Goal: Transaction & Acquisition: Purchase product/service

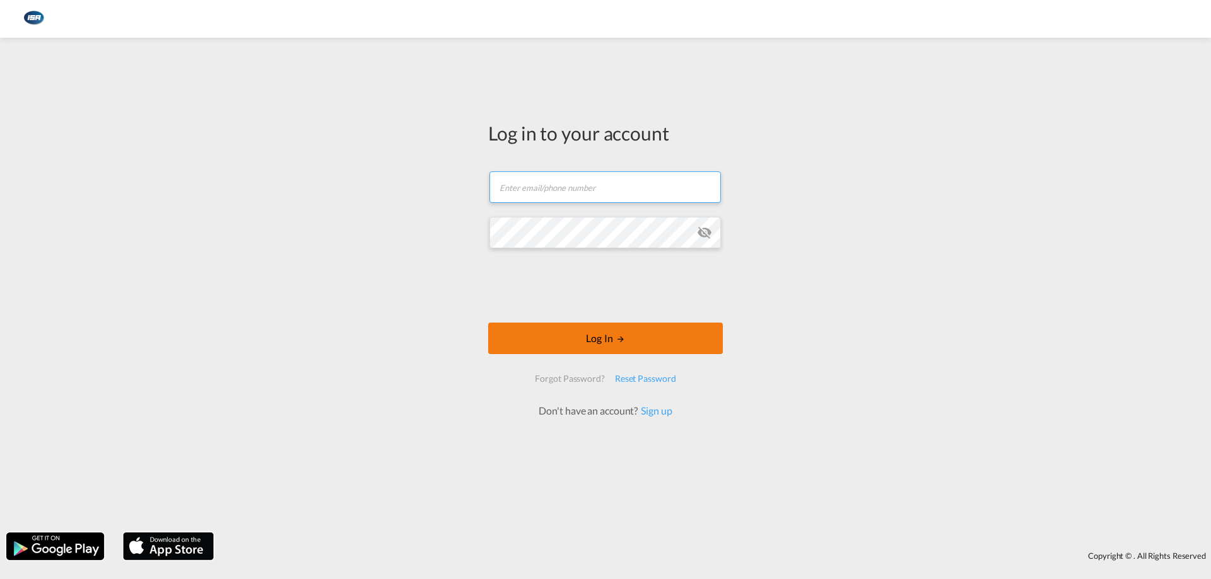
type input "[EMAIL_ADDRESS][DOMAIN_NAME]"
click at [627, 333] on button "Log In" at bounding box center [605, 339] width 235 height 32
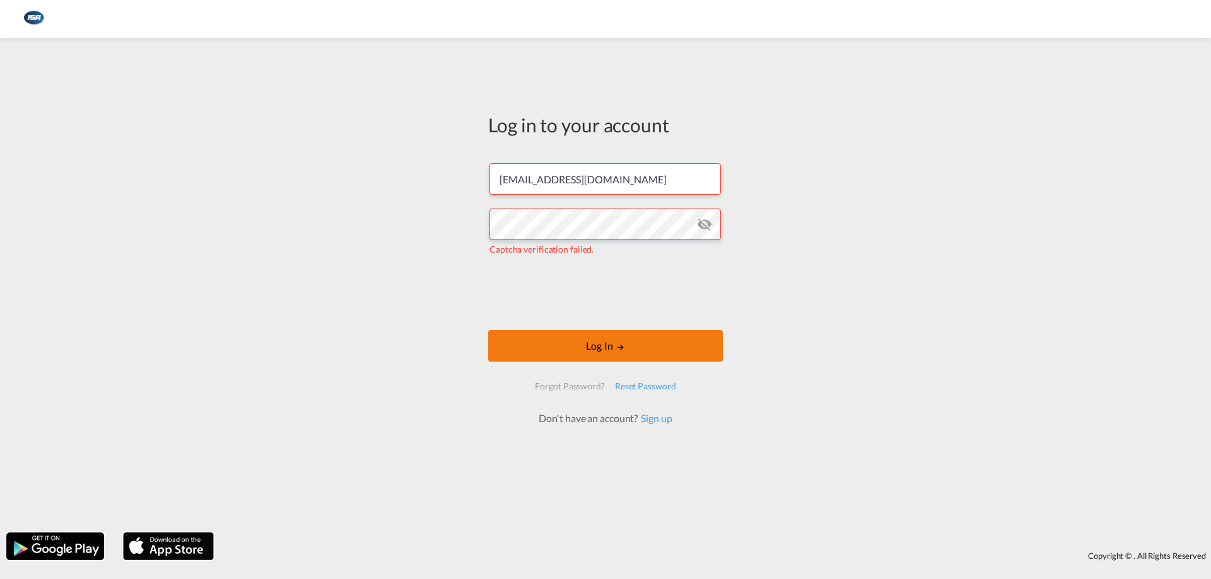
click at [550, 346] on button "Log In" at bounding box center [605, 346] width 235 height 32
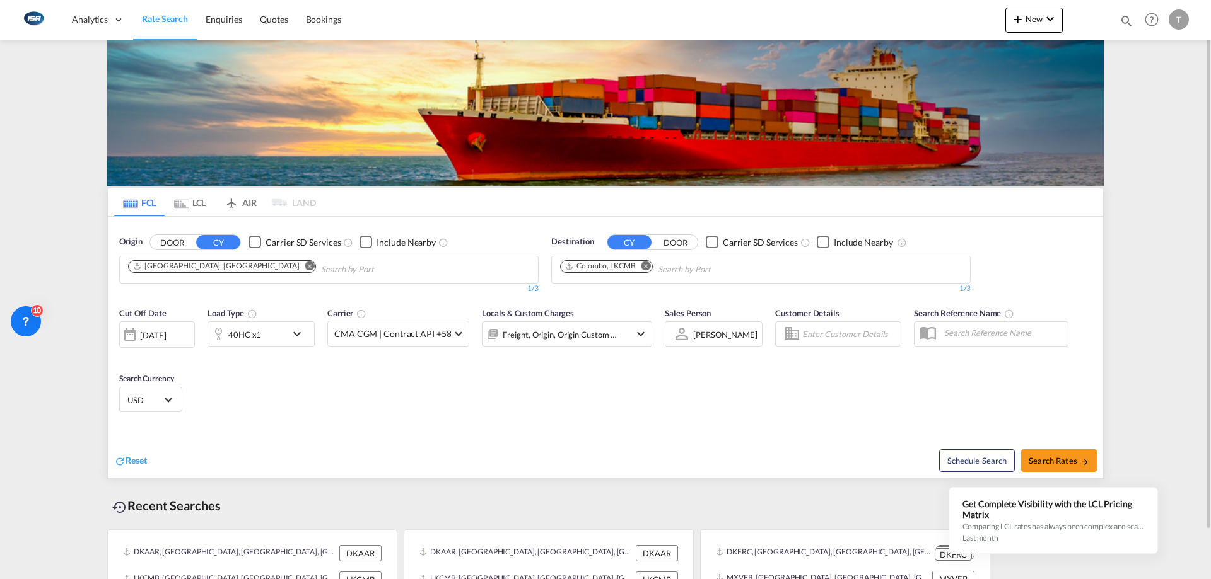
click at [305, 268] on md-icon "Remove" at bounding box center [309, 265] width 9 height 9
type input "d"
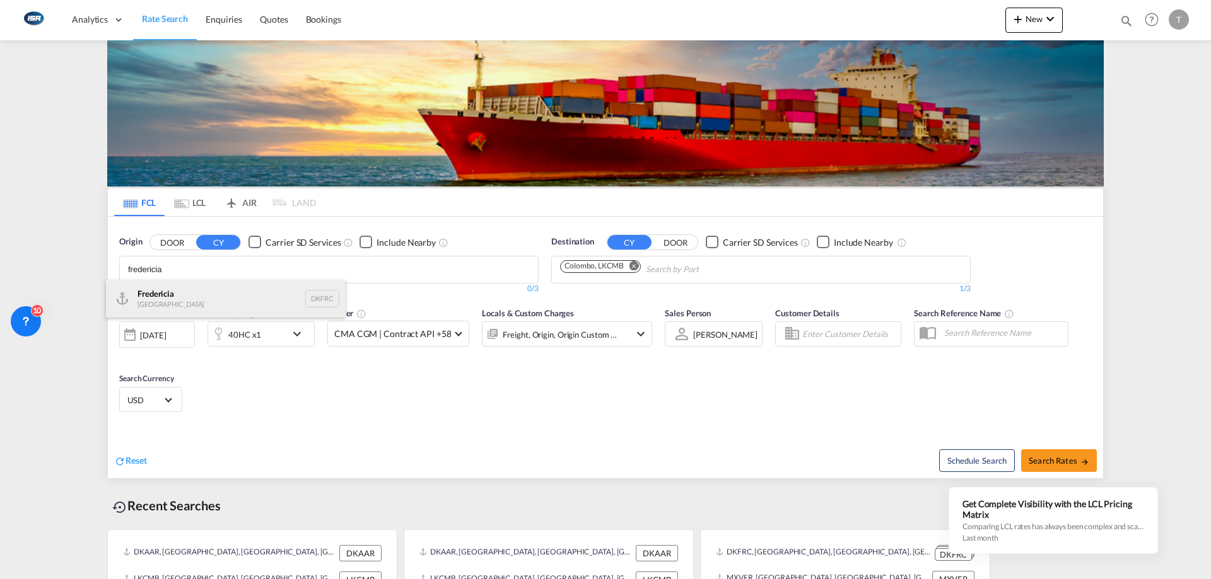
type input "fredericia"
click at [206, 289] on div "Fredericia [GEOGRAPHIC_DATA] DKFRC" at bounding box center [226, 299] width 240 height 38
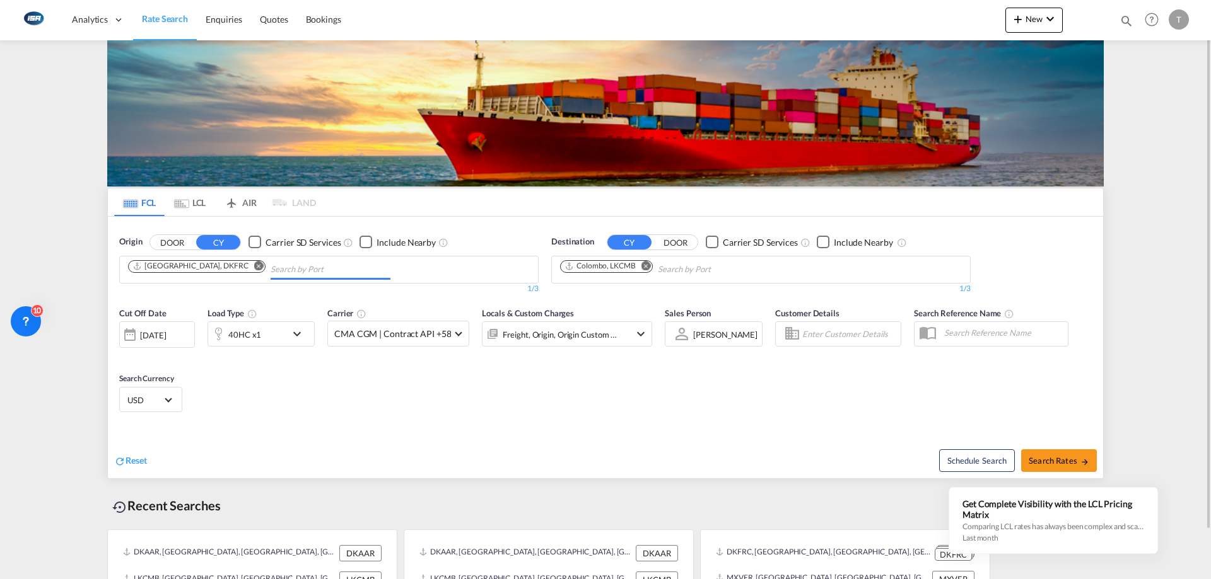
click at [240, 343] on div "40HC x1" at bounding box center [244, 335] width 33 height 18
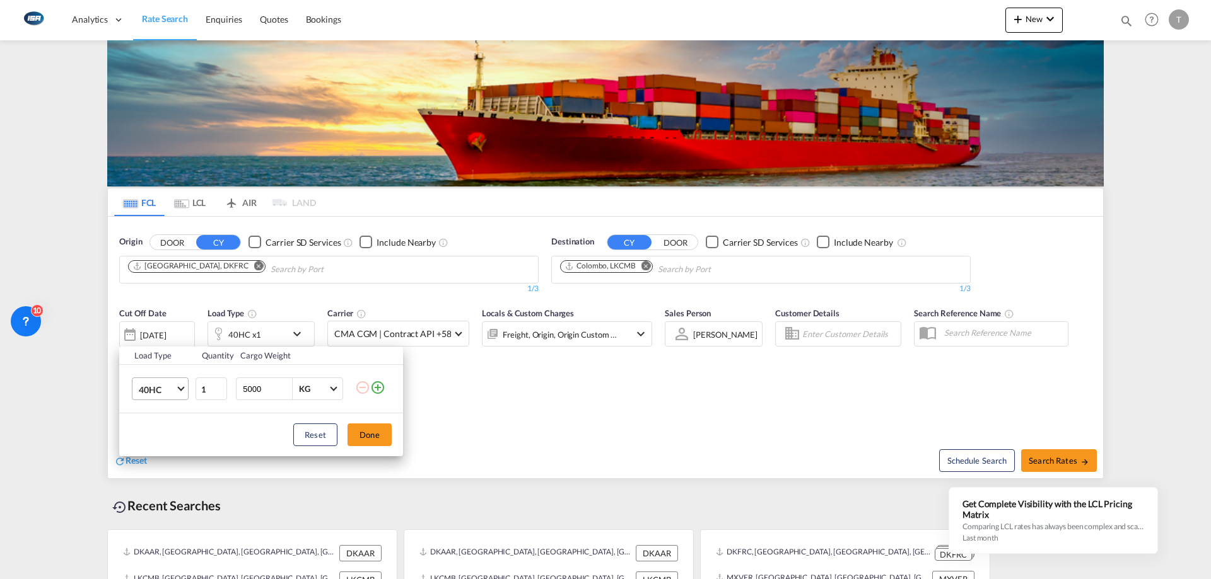
click at [171, 390] on span "40HC" at bounding box center [157, 390] width 37 height 13
click at [159, 332] on div "20GP" at bounding box center [150, 329] width 22 height 13
click at [168, 393] on span "20GP" at bounding box center [157, 390] width 37 height 13
drag, startPoint x: 164, startPoint y: 447, endPoint x: 220, endPoint y: 439, distance: 56.7
click at [164, 446] on md-option "40HC" at bounding box center [172, 450] width 86 height 30
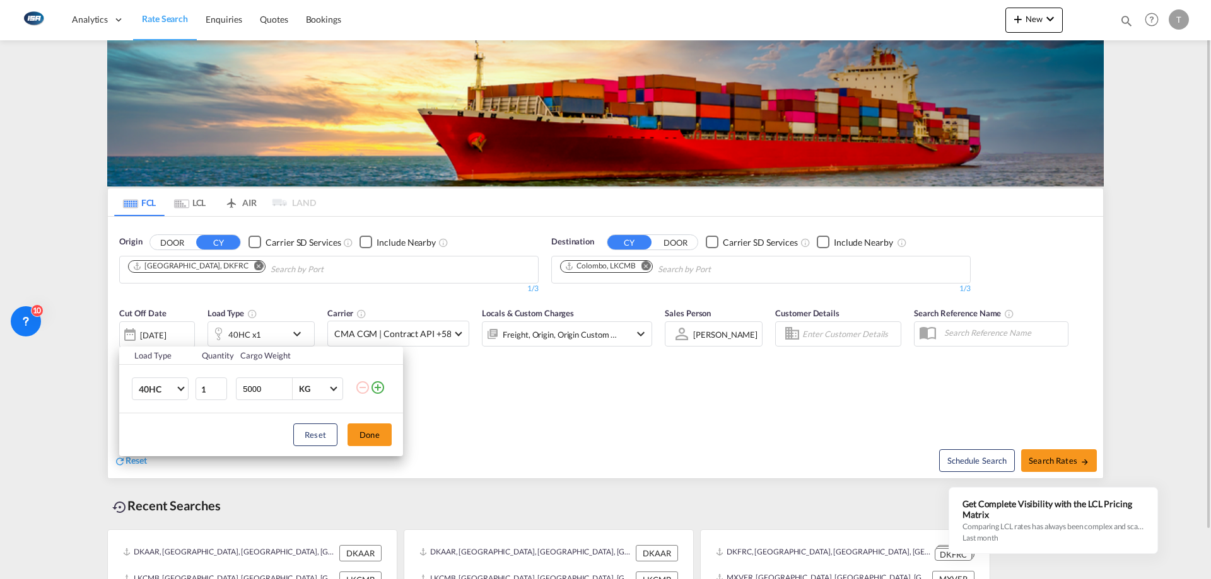
drag, startPoint x: 356, startPoint y: 436, endPoint x: 340, endPoint y: 432, distance: 16.8
click at [357, 436] on button "Done" at bounding box center [369, 435] width 44 height 23
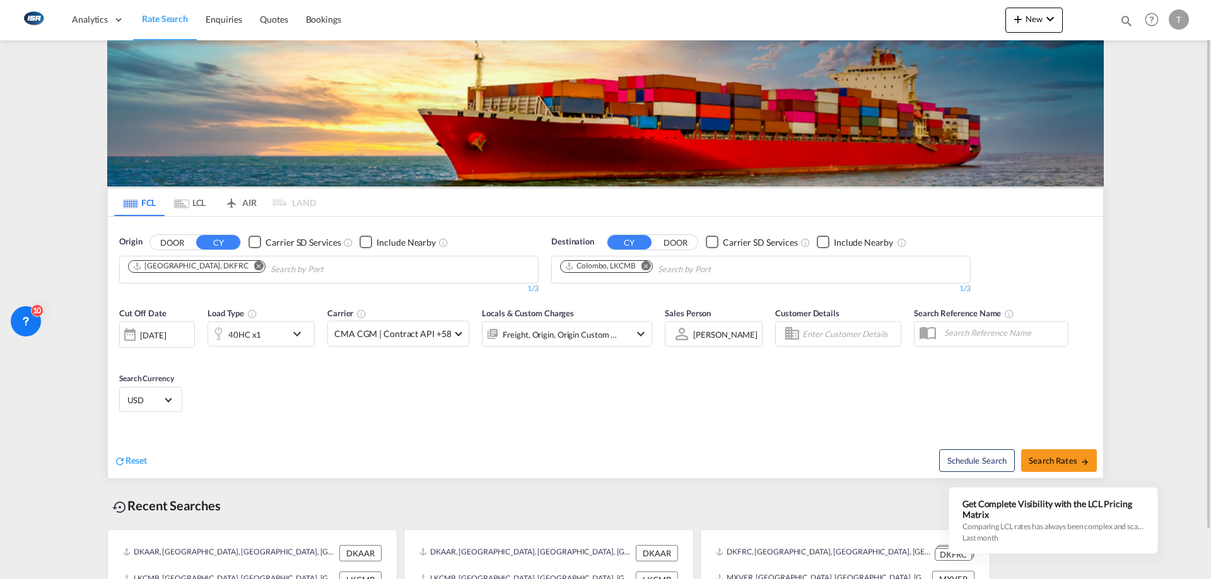
click at [160, 399] on span "USD" at bounding box center [144, 400] width 35 height 11
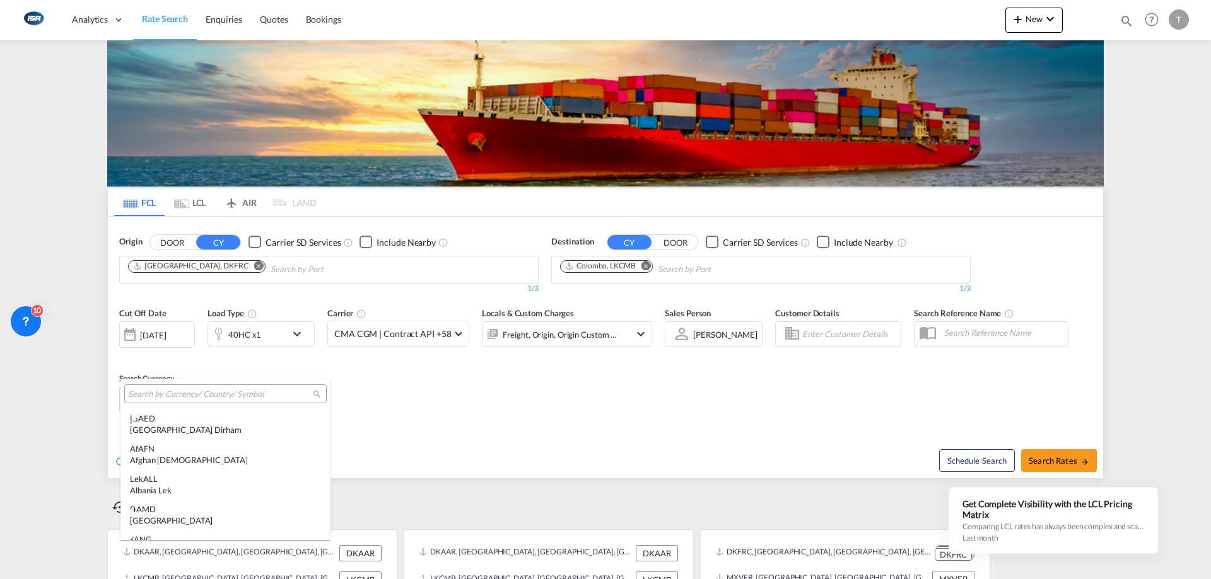
scroll to position [4353, 0]
click at [185, 397] on input "search" at bounding box center [220, 394] width 185 height 11
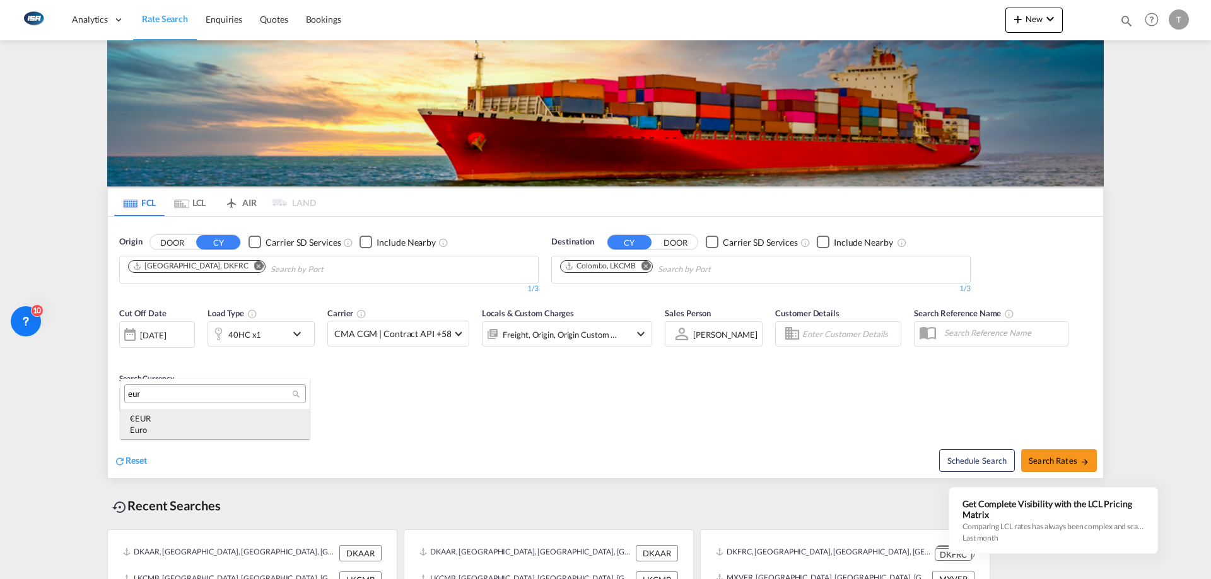
type input "eur"
click at [195, 420] on div "€ EUR Euro" at bounding box center [215, 424] width 170 height 23
click at [643, 265] on md-icon "Remove" at bounding box center [645, 265] width 9 height 9
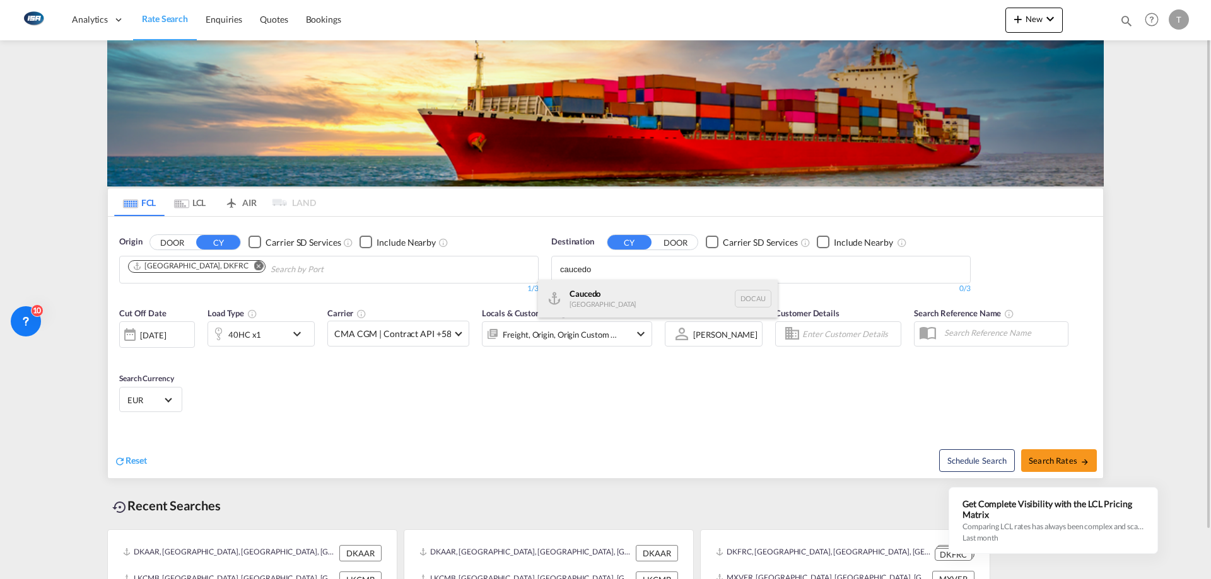
type input "caucedo"
click at [632, 289] on div "Caucedo [GEOGRAPHIC_DATA] DOCAU" at bounding box center [658, 299] width 240 height 38
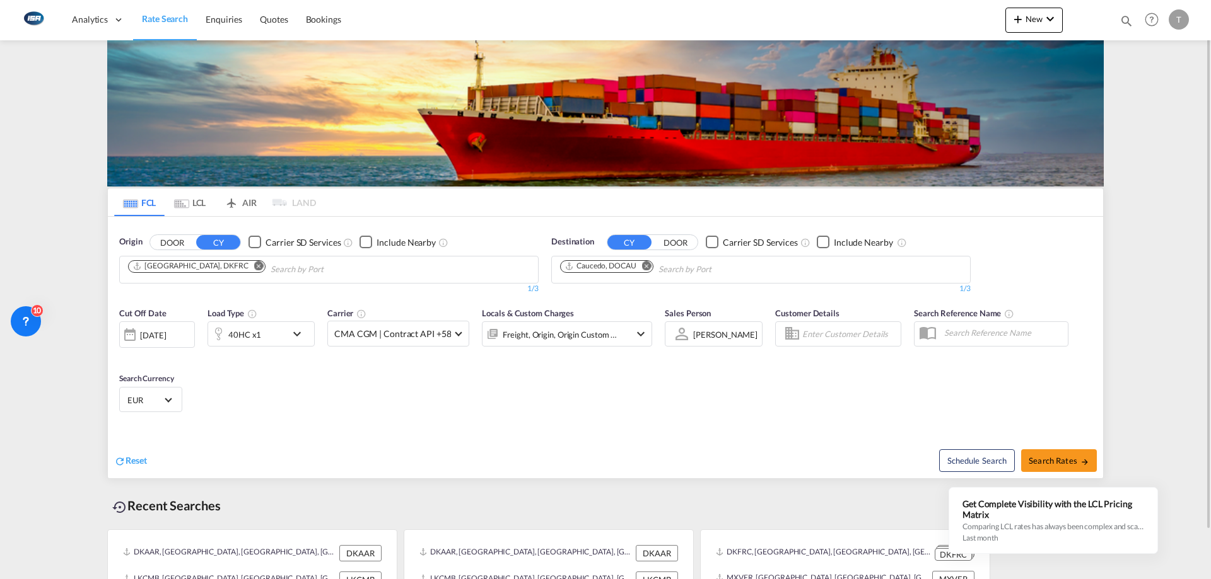
click at [528, 335] on div "Freight, Origin, Origin Custom +3" at bounding box center [559, 335] width 115 height 18
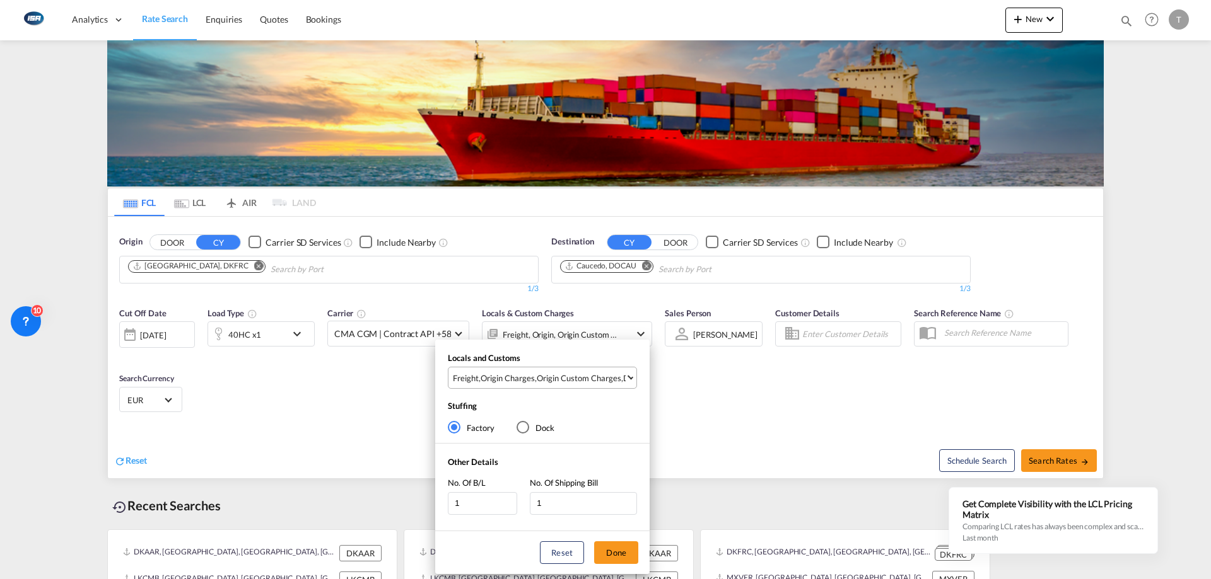
click at [534, 369] on md-select-value "Freight , Origin Charges , Origin Custom Charges , Destination Charges , Destin…" at bounding box center [543, 378] width 185 height 21
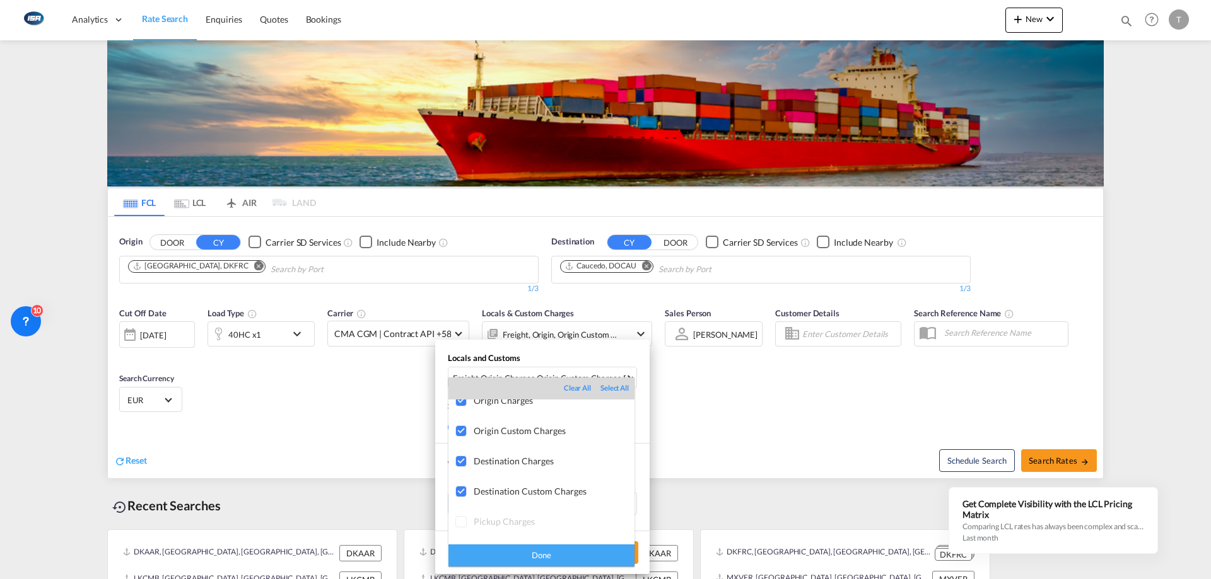
scroll to position [67, 0]
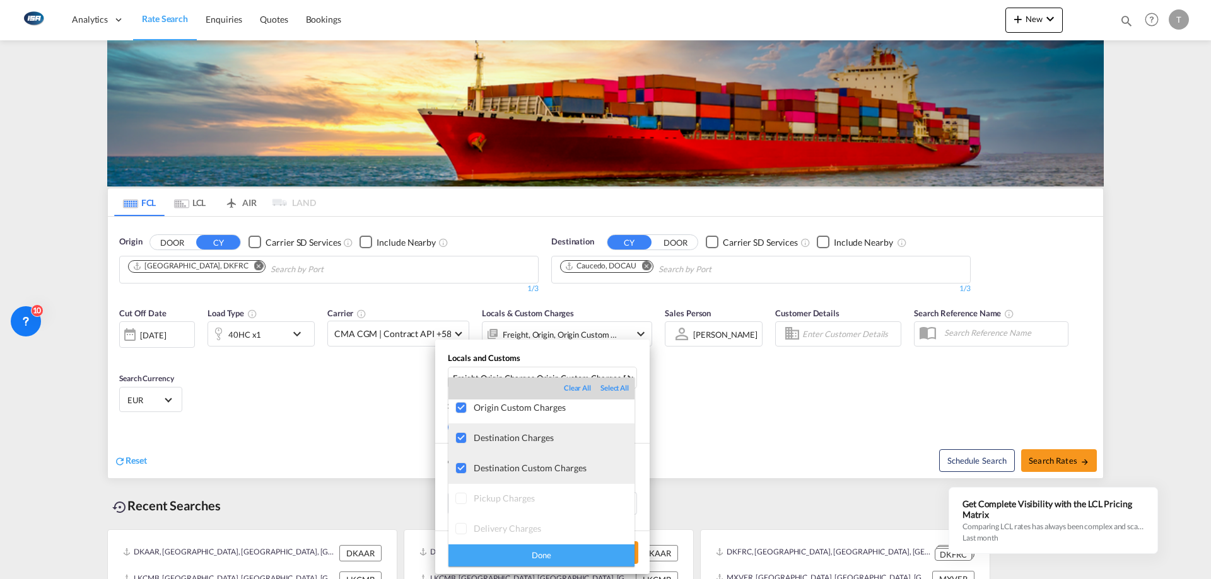
click at [514, 469] on div "Destination Custom Charges" at bounding box center [553, 468] width 161 height 11
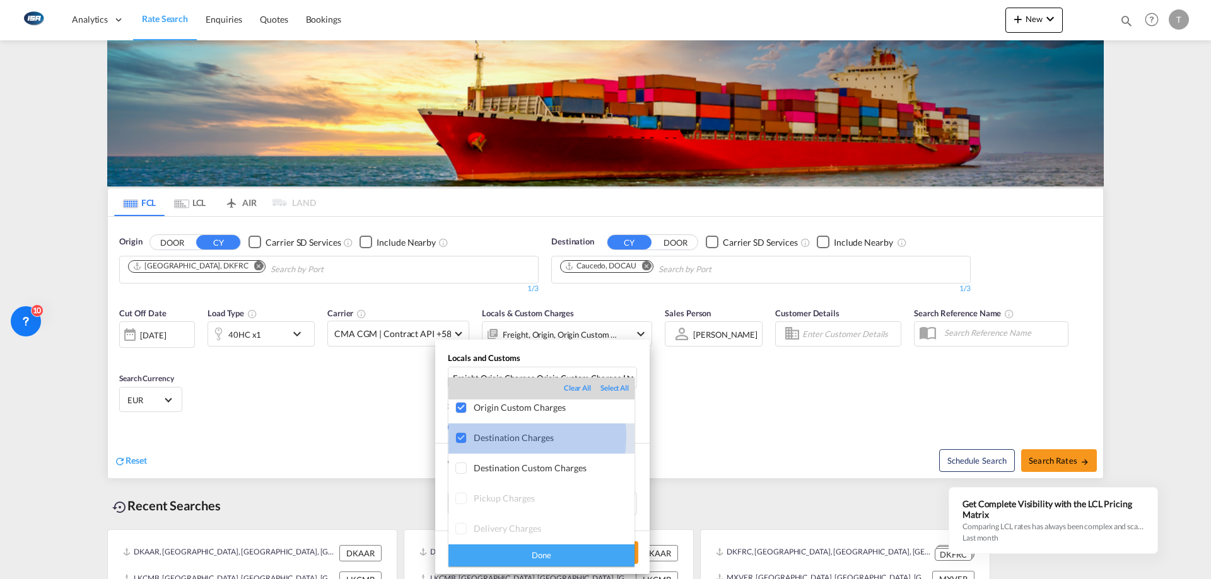
click at [501, 436] on div "Destination Charges" at bounding box center [553, 438] width 161 height 11
click at [550, 559] on div "Done" at bounding box center [541, 556] width 186 height 22
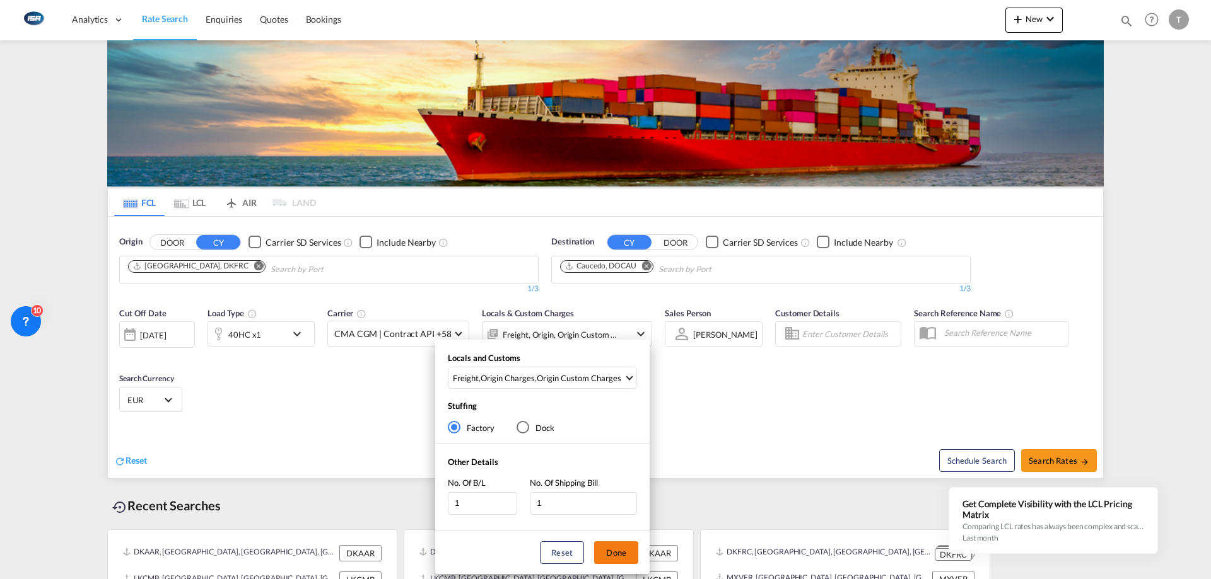
click at [620, 547] on button "Done" at bounding box center [616, 553] width 44 height 23
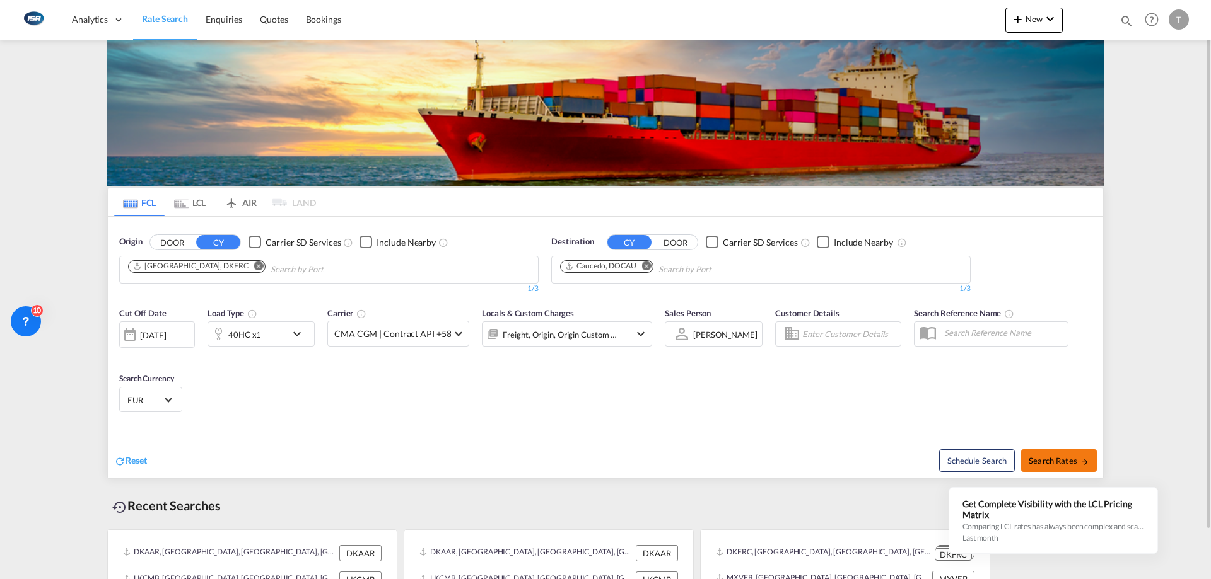
click at [1081, 460] on md-icon "icon-arrow-right" at bounding box center [1084, 462] width 9 height 9
type input "DKFRC to DOCAU / [DATE]"
